Goal: Transaction & Acquisition: Purchase product/service

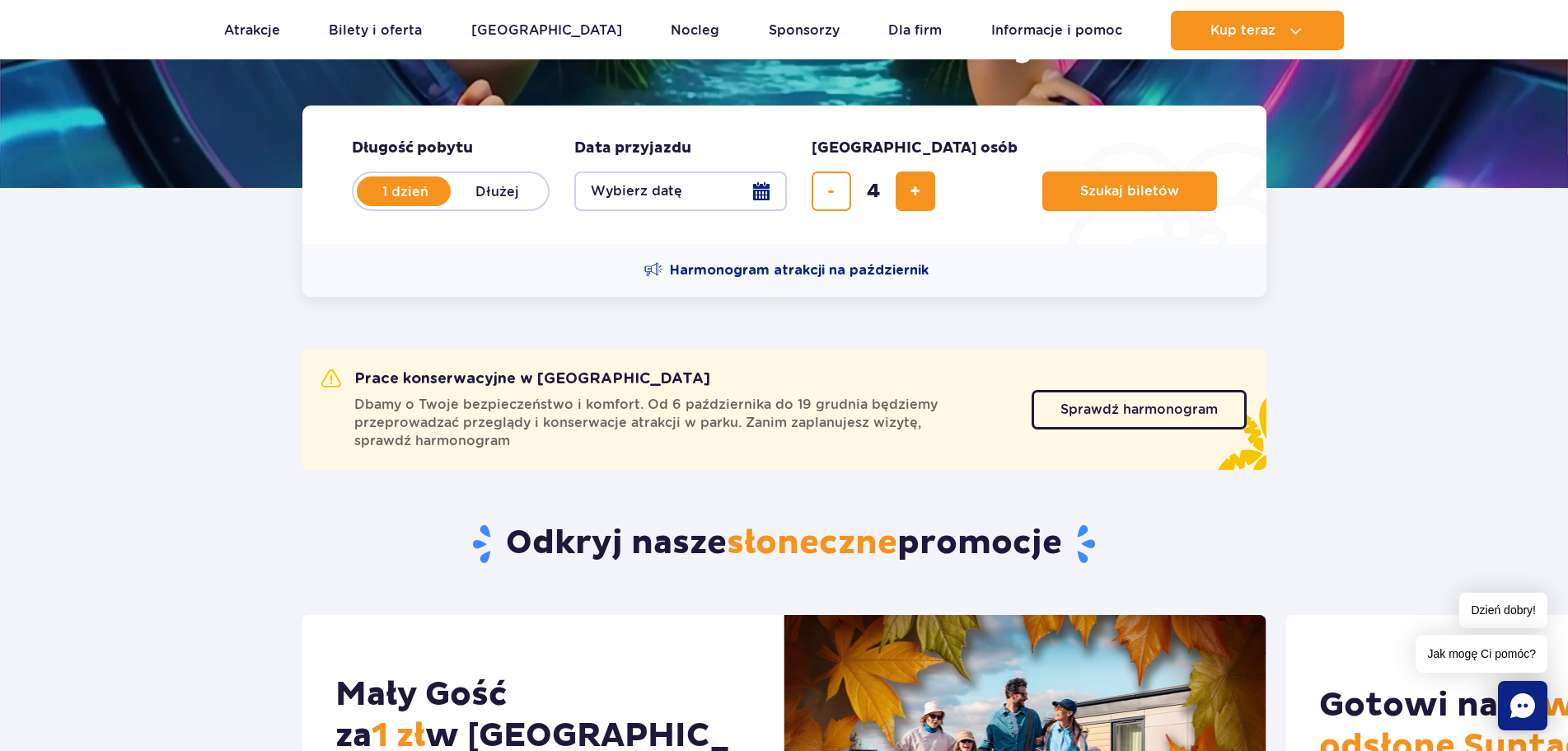
scroll to position [330, 0]
click at [760, 192] on button "Wybierz datę" at bounding box center [681, 191] width 213 height 39
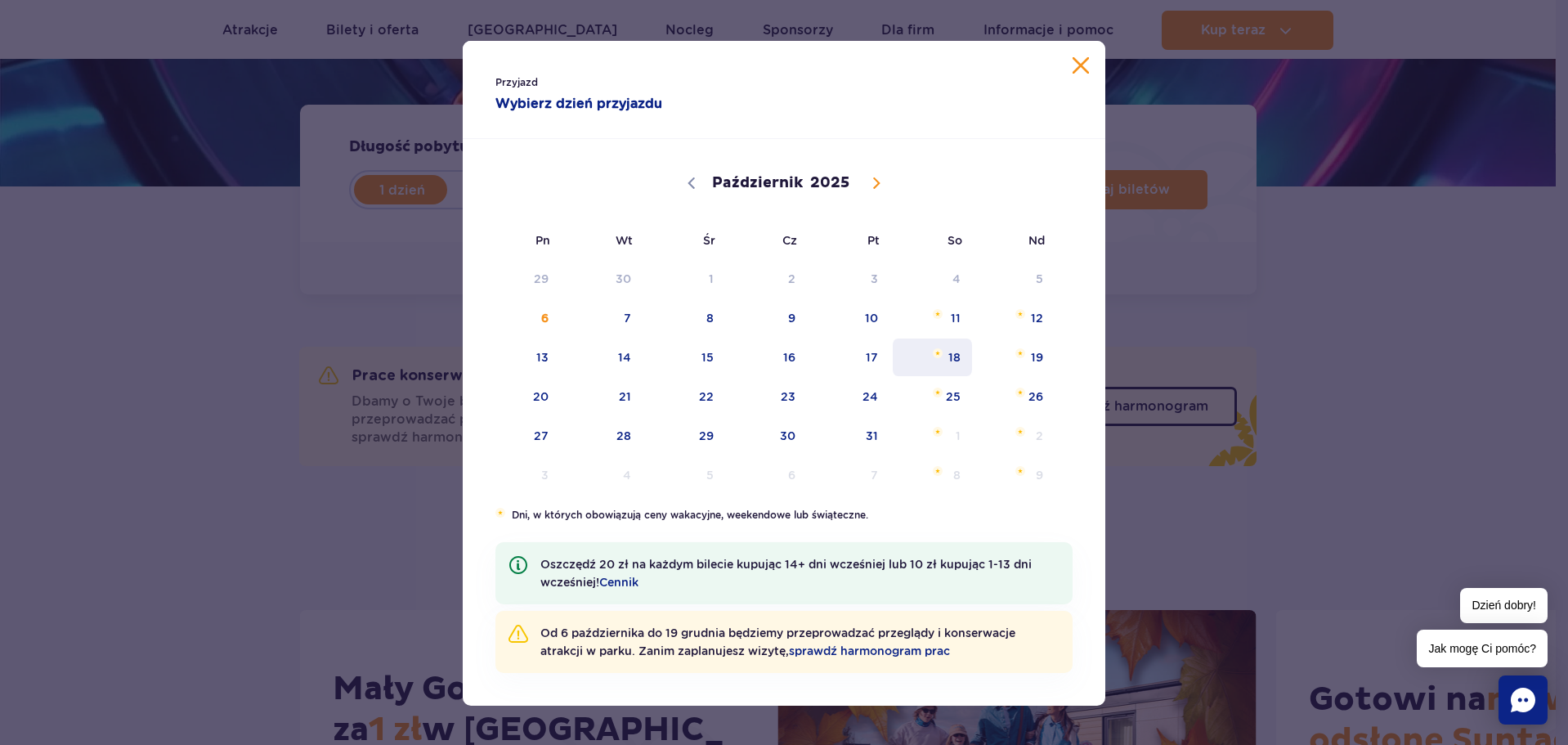
click at [933, 351] on span "Październik 18, 2025" at bounding box center [938, 353] width 10 height 10
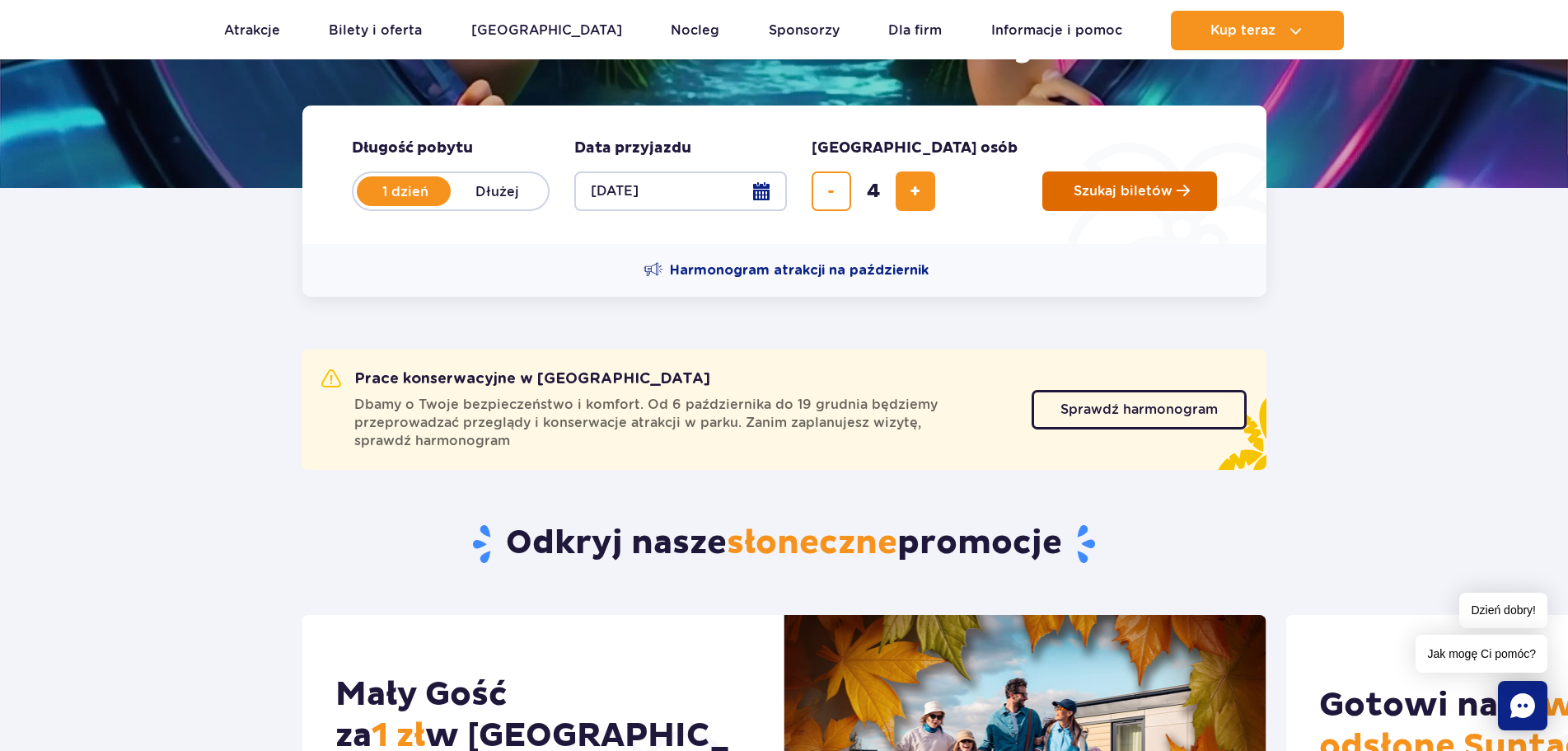
click at [1074, 187] on span "Szukaj biletów" at bounding box center [1123, 191] width 99 height 15
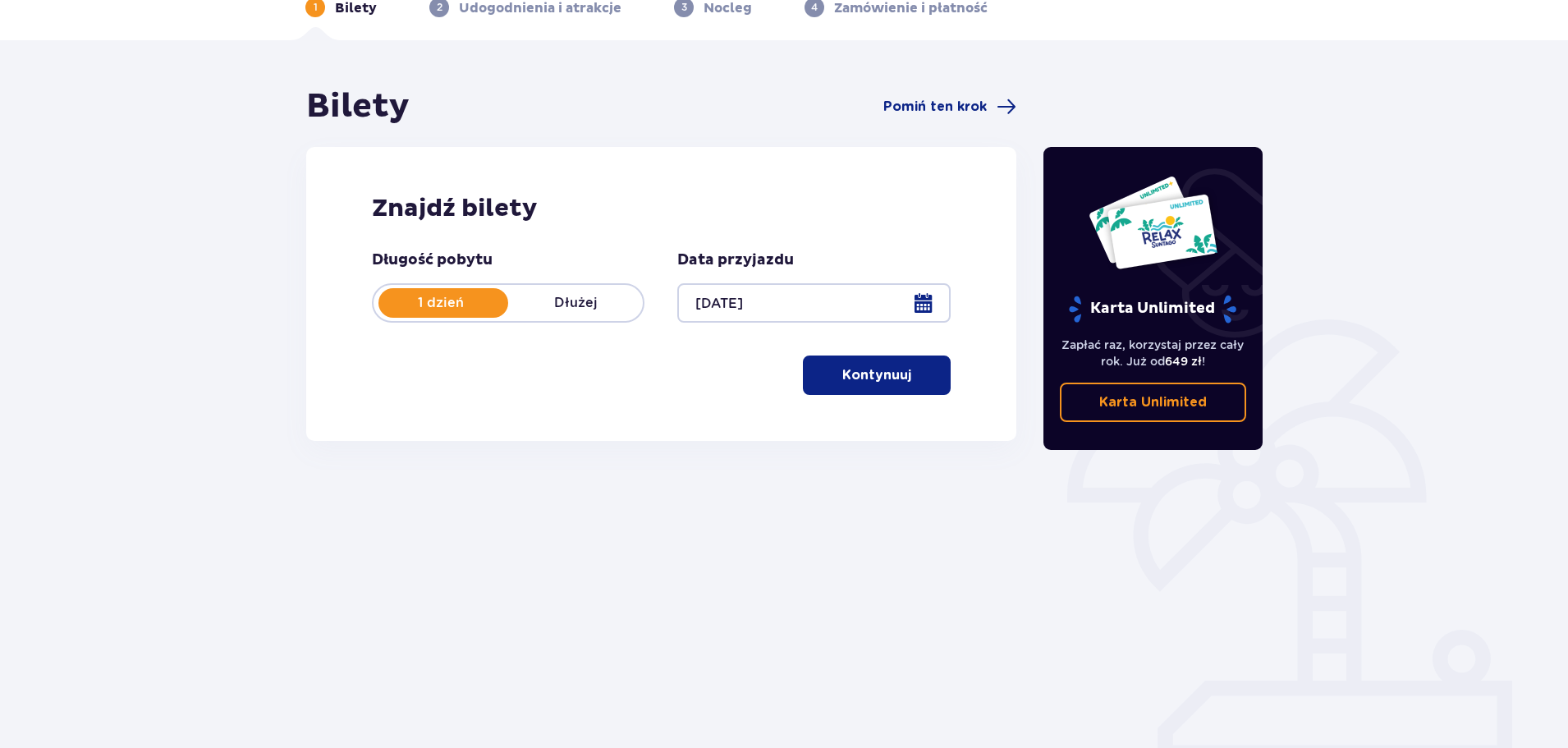
scroll to position [89, 0]
click at [892, 384] on button "Kontynuuj" at bounding box center [876, 374] width 148 height 39
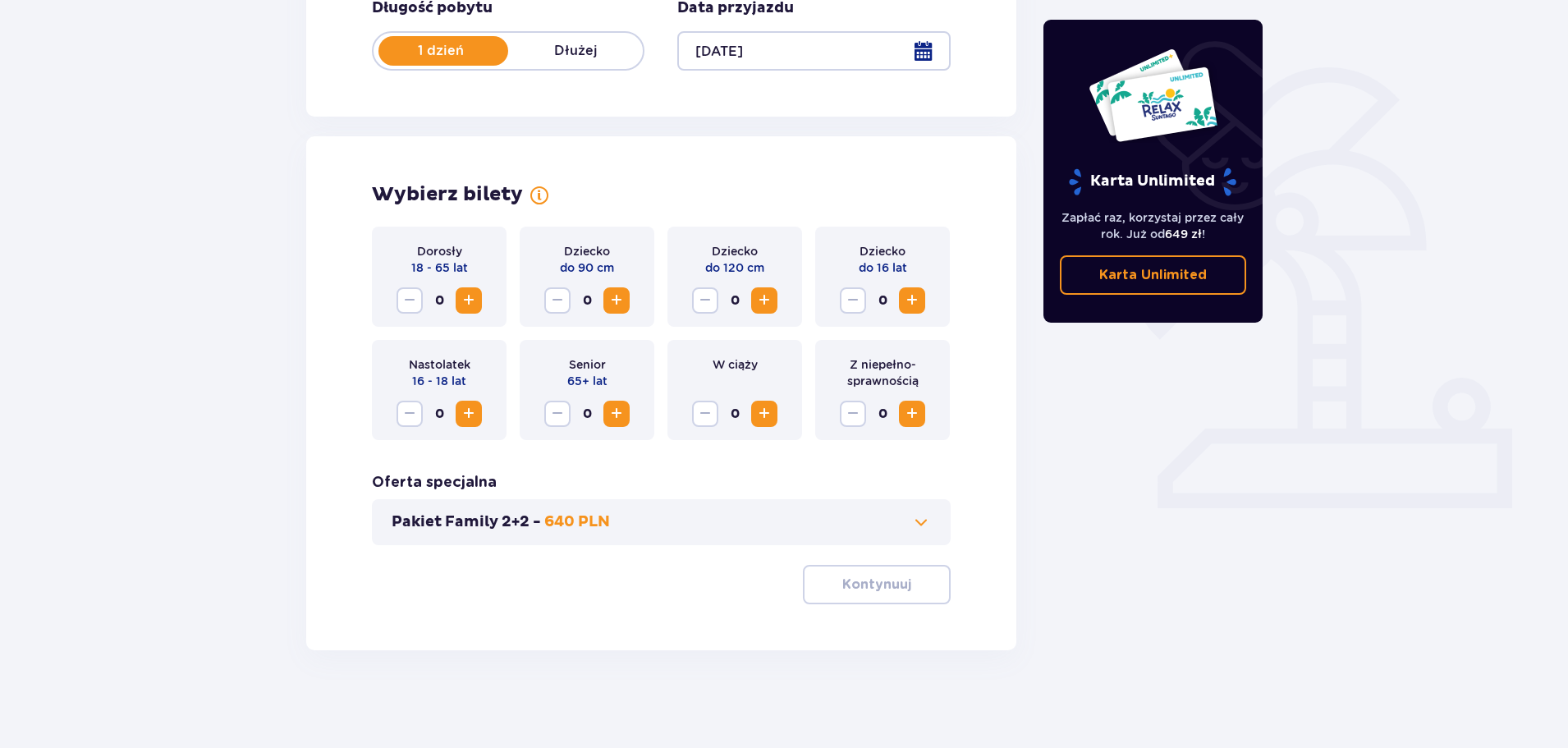
scroll to position [340, 0]
click at [476, 303] on span "Zwiększ" at bounding box center [469, 299] width 20 height 20
click at [911, 299] on span "Zwiększ" at bounding box center [911, 299] width 20 height 20
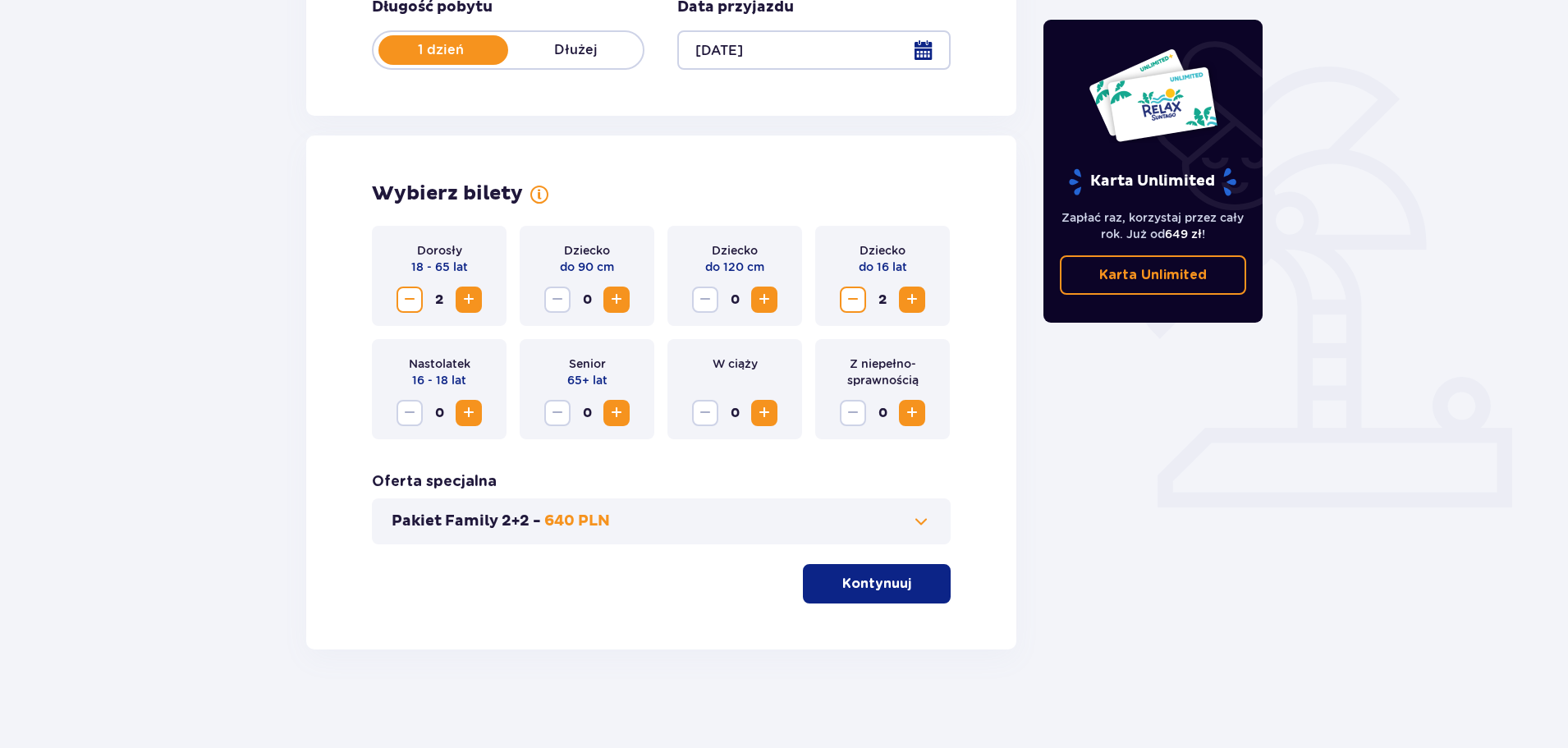
click at [675, 515] on button "Pakiet Family 2+2 - 640 PLN" at bounding box center [661, 521] width 539 height 20
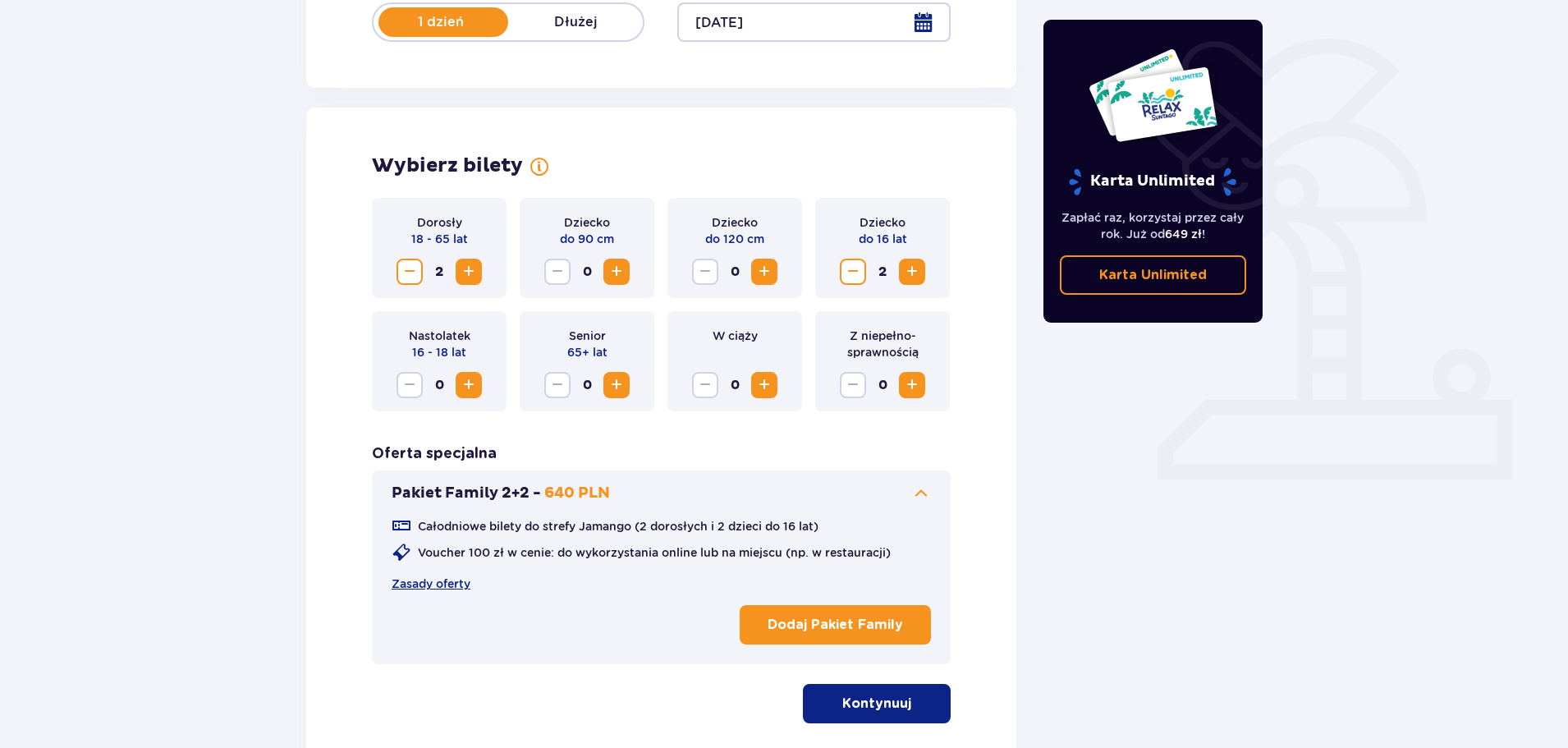
scroll to position [488, 0]
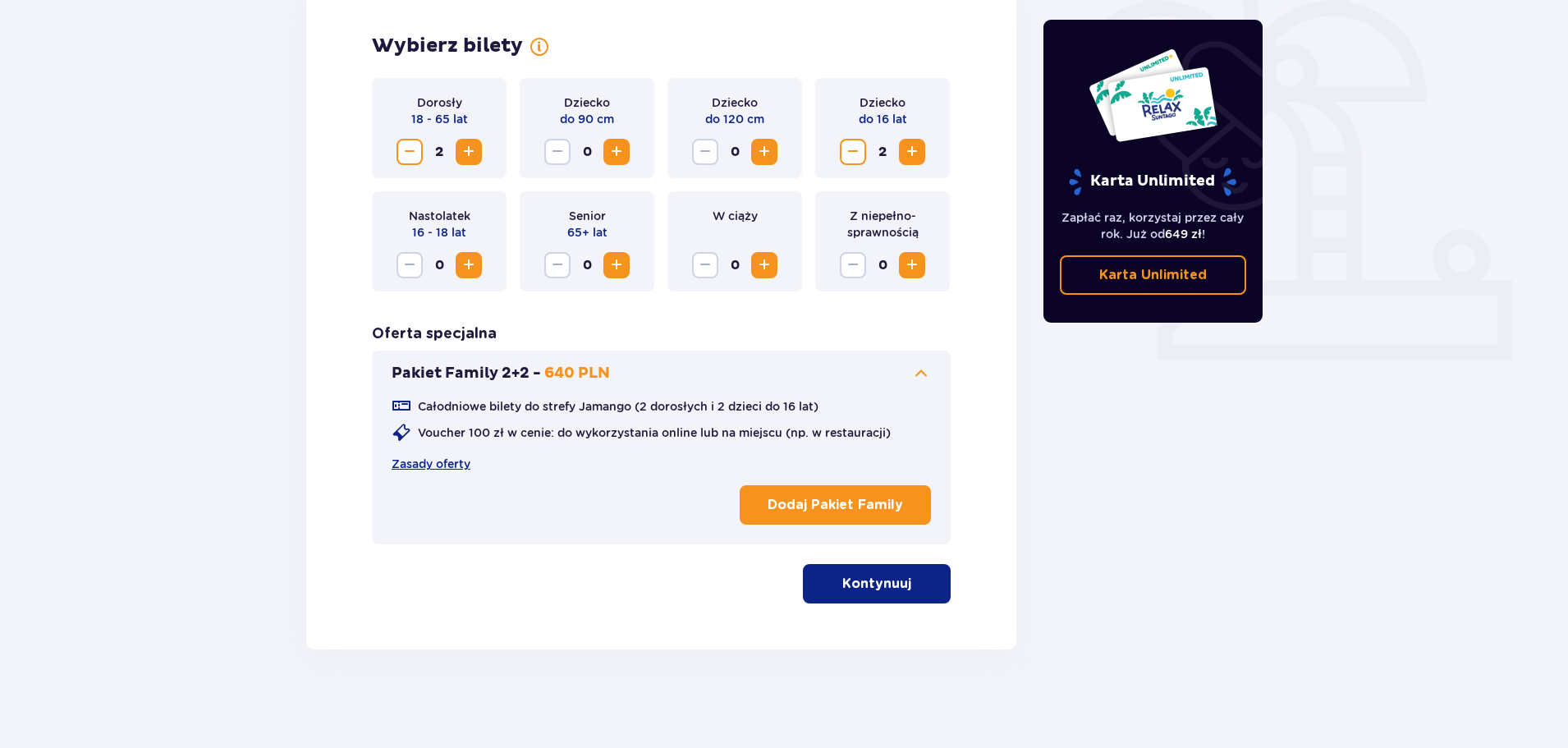
click at [817, 507] on p "Dodaj Pakiet Family" at bounding box center [835, 504] width 135 height 18
click at [890, 586] on p "Kontynuuj" at bounding box center [876, 583] width 69 height 18
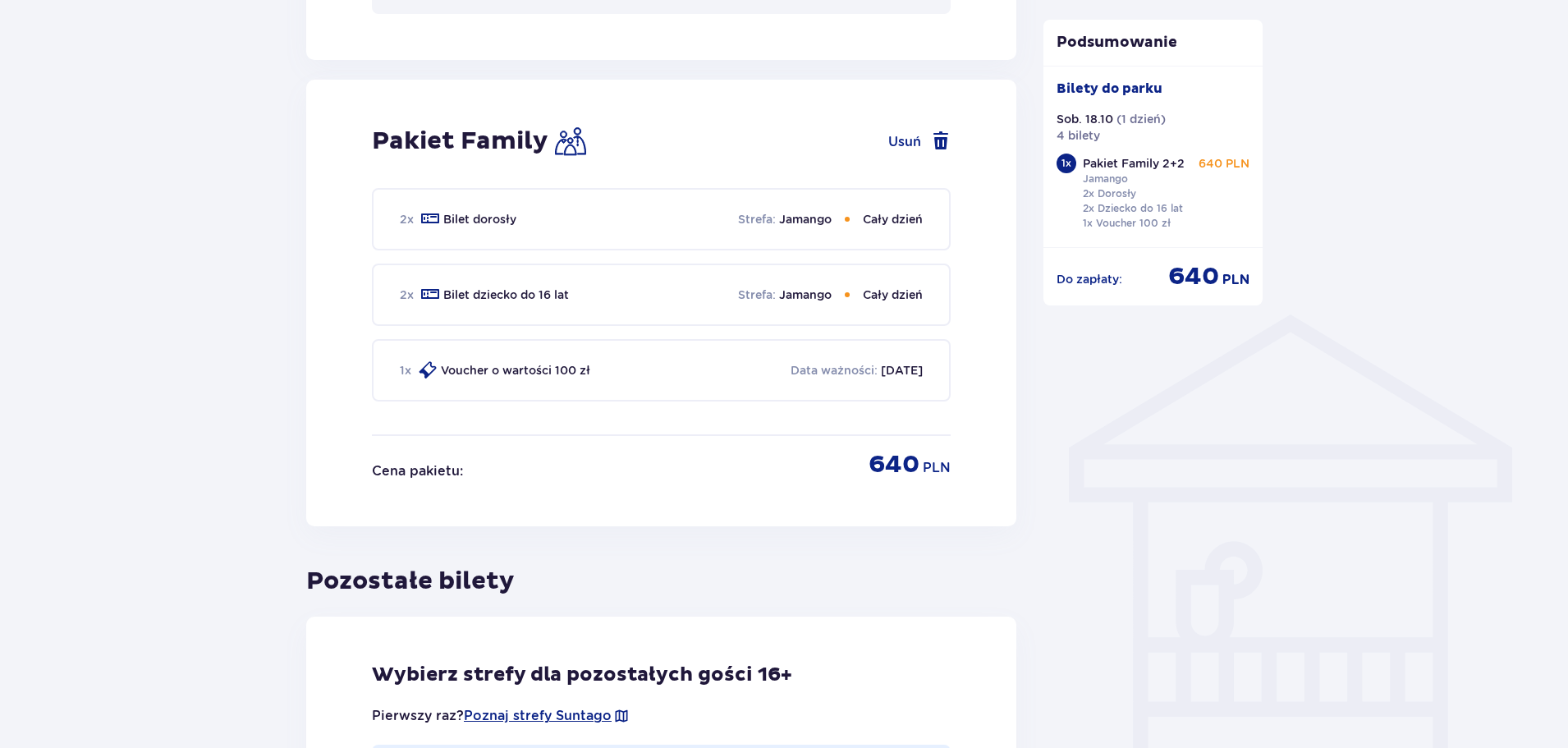
scroll to position [1078, 0]
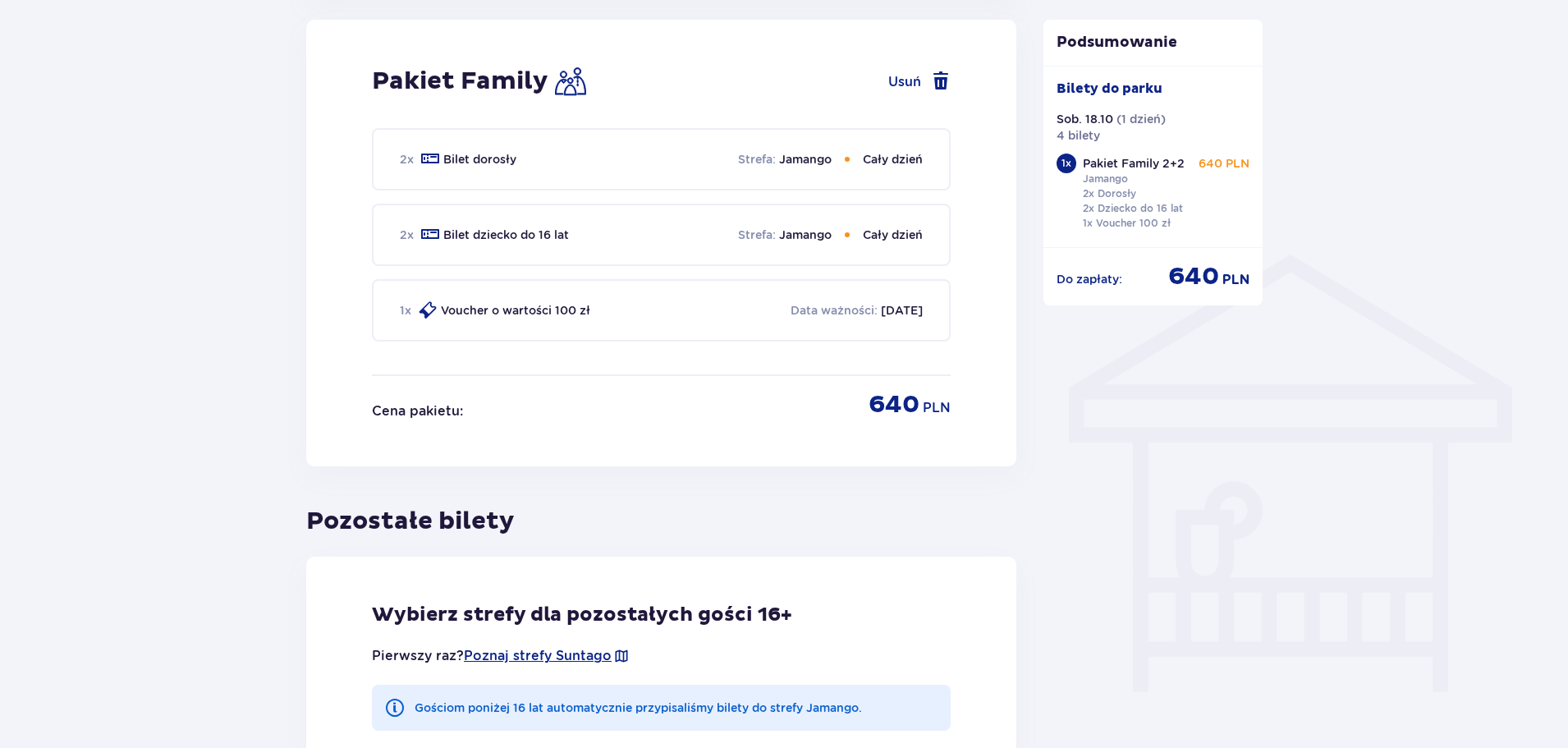
click at [796, 239] on p "Jamango" at bounding box center [805, 234] width 52 height 16
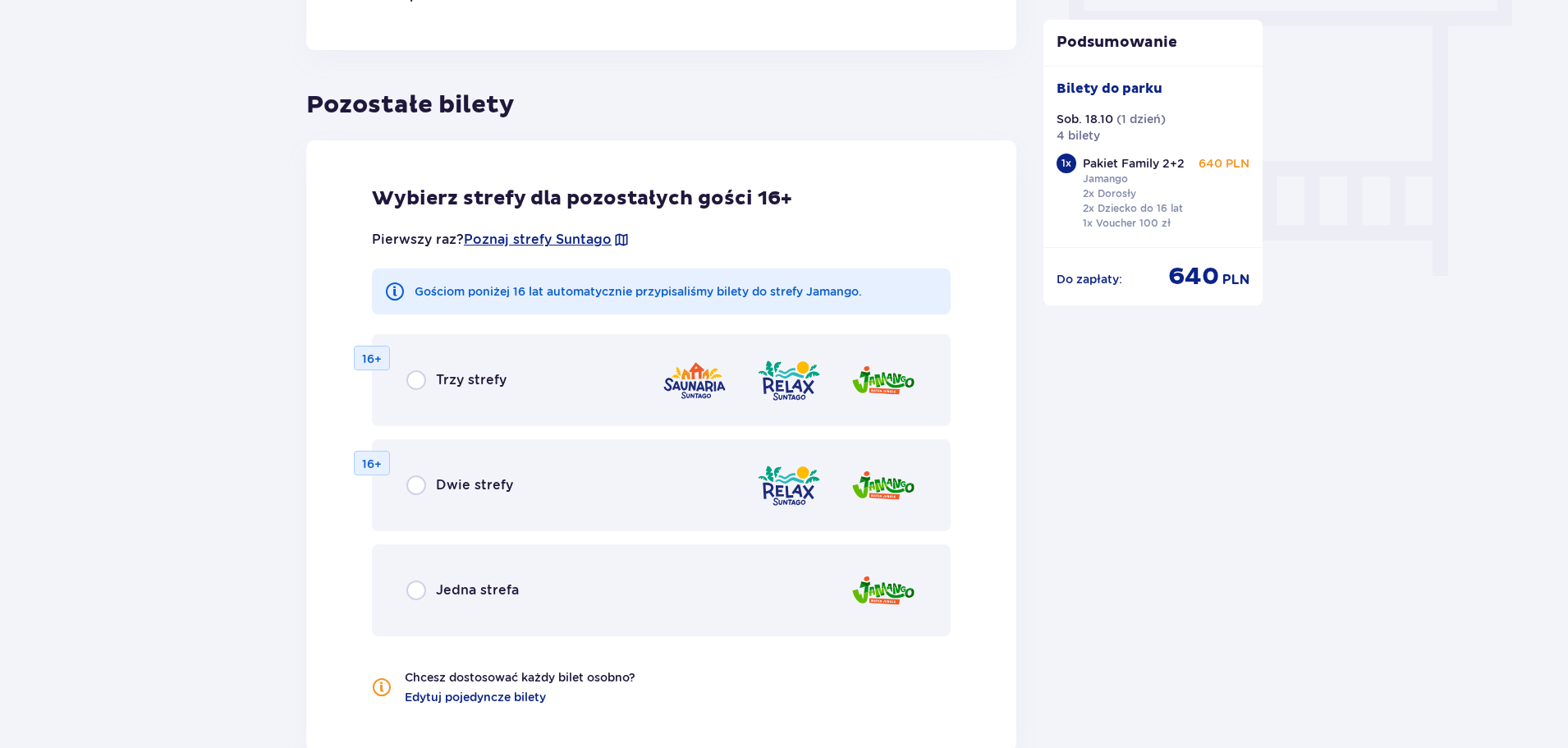
scroll to position [1570, 0]
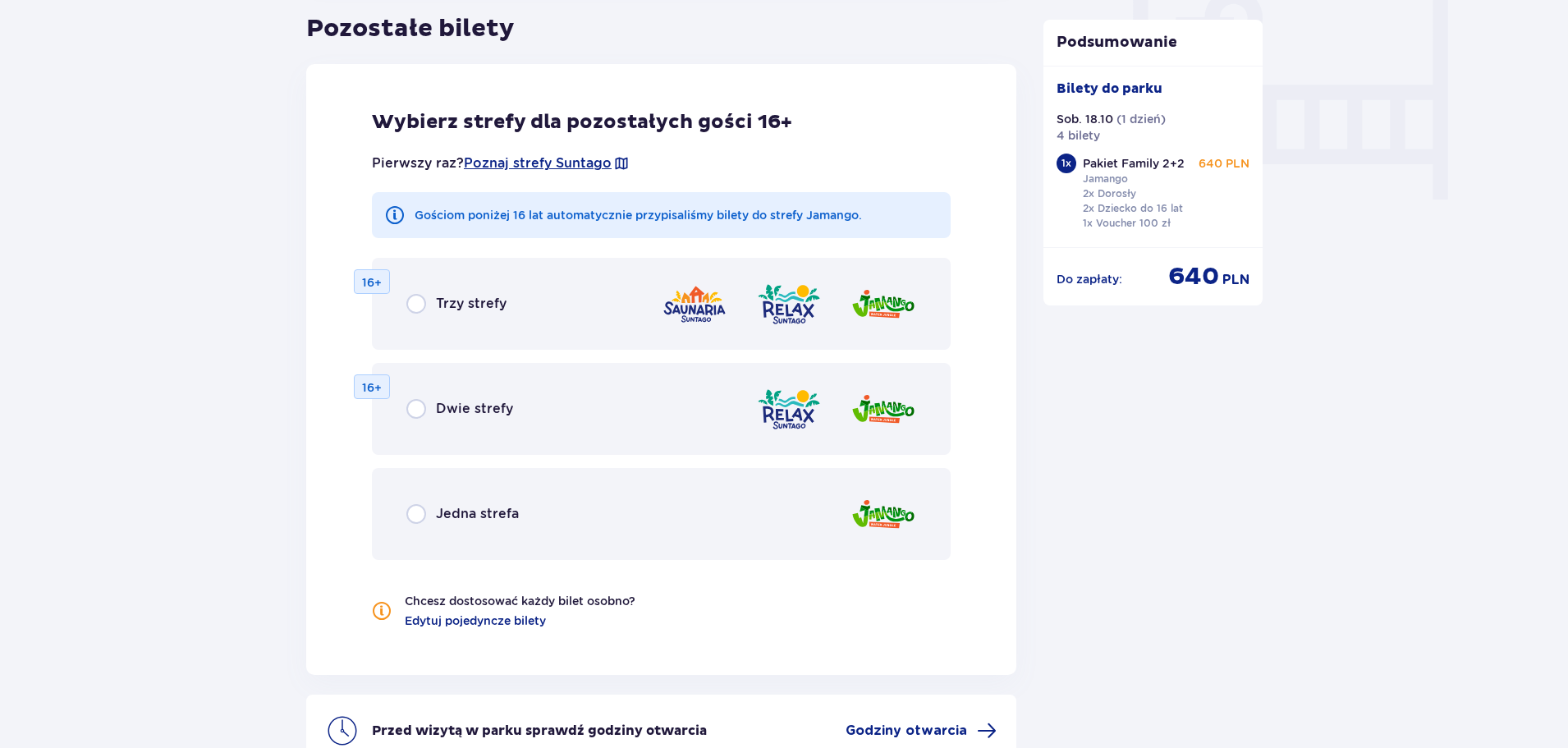
click at [433, 315] on div "Trzy strefy 16+" at bounding box center [661, 303] width 579 height 92
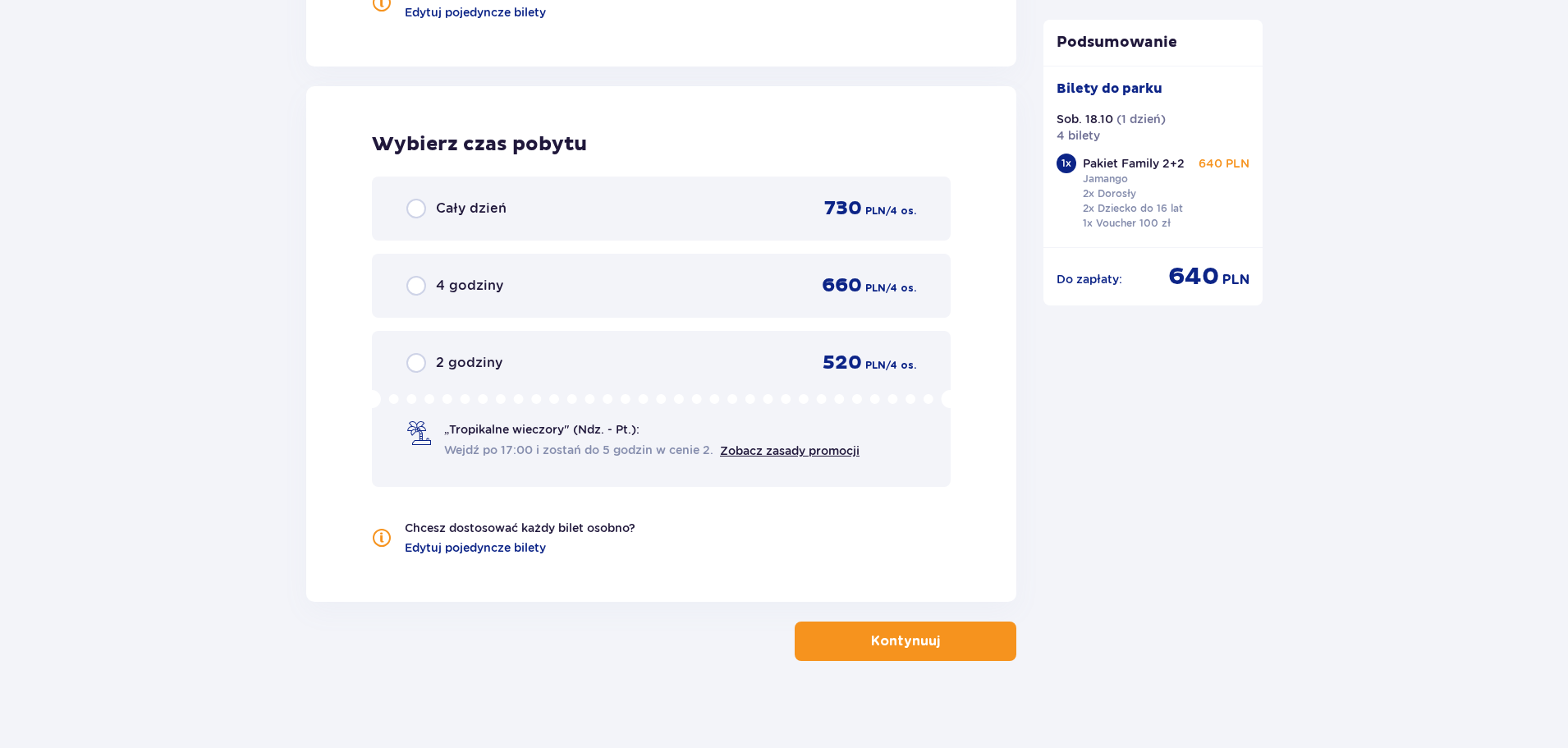
scroll to position [2190, 0]
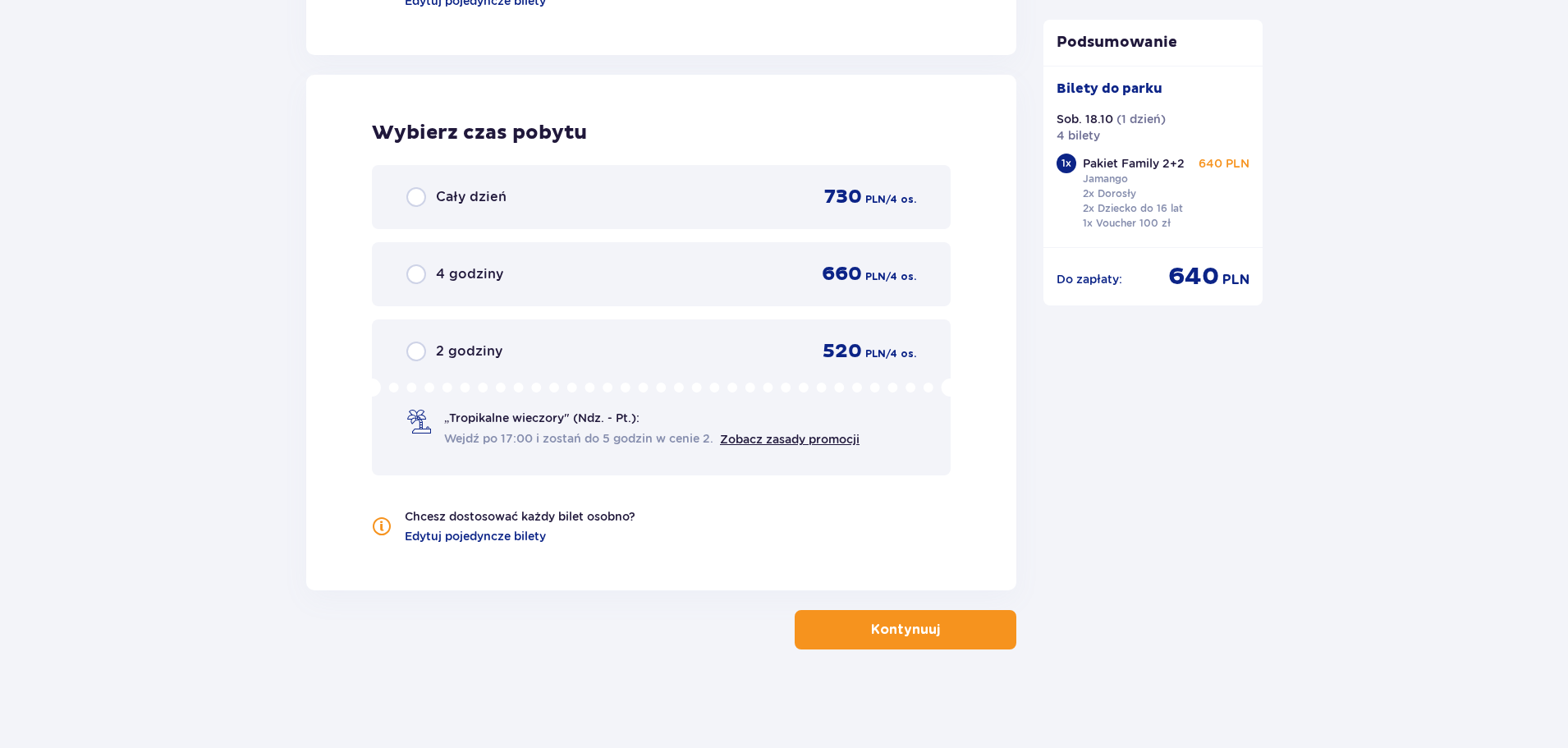
click at [448, 181] on div "Cały dzień 730 PLN / 4 os." at bounding box center [661, 197] width 579 height 64
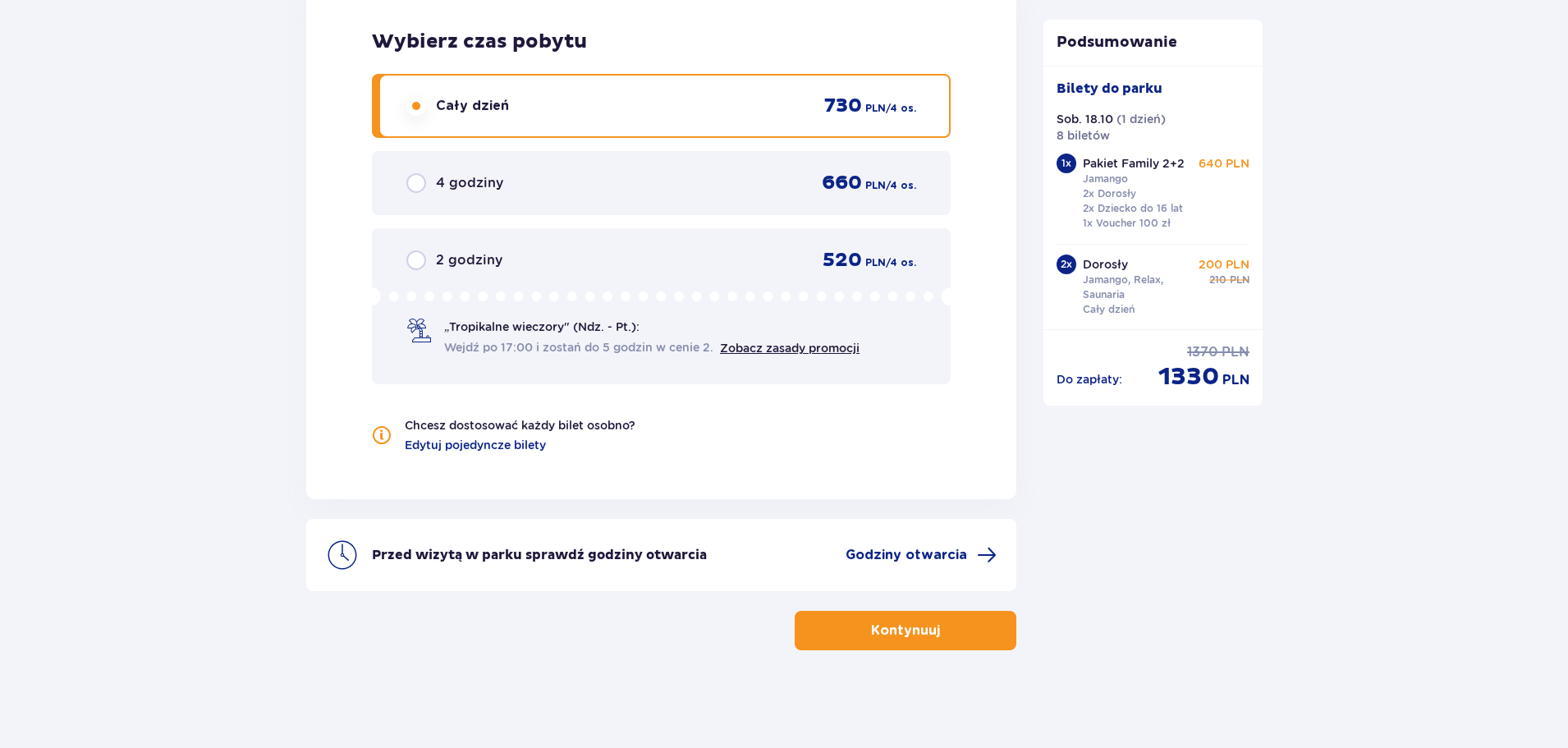
scroll to position [2282, 0]
